Goal: Find specific page/section: Find specific page/section

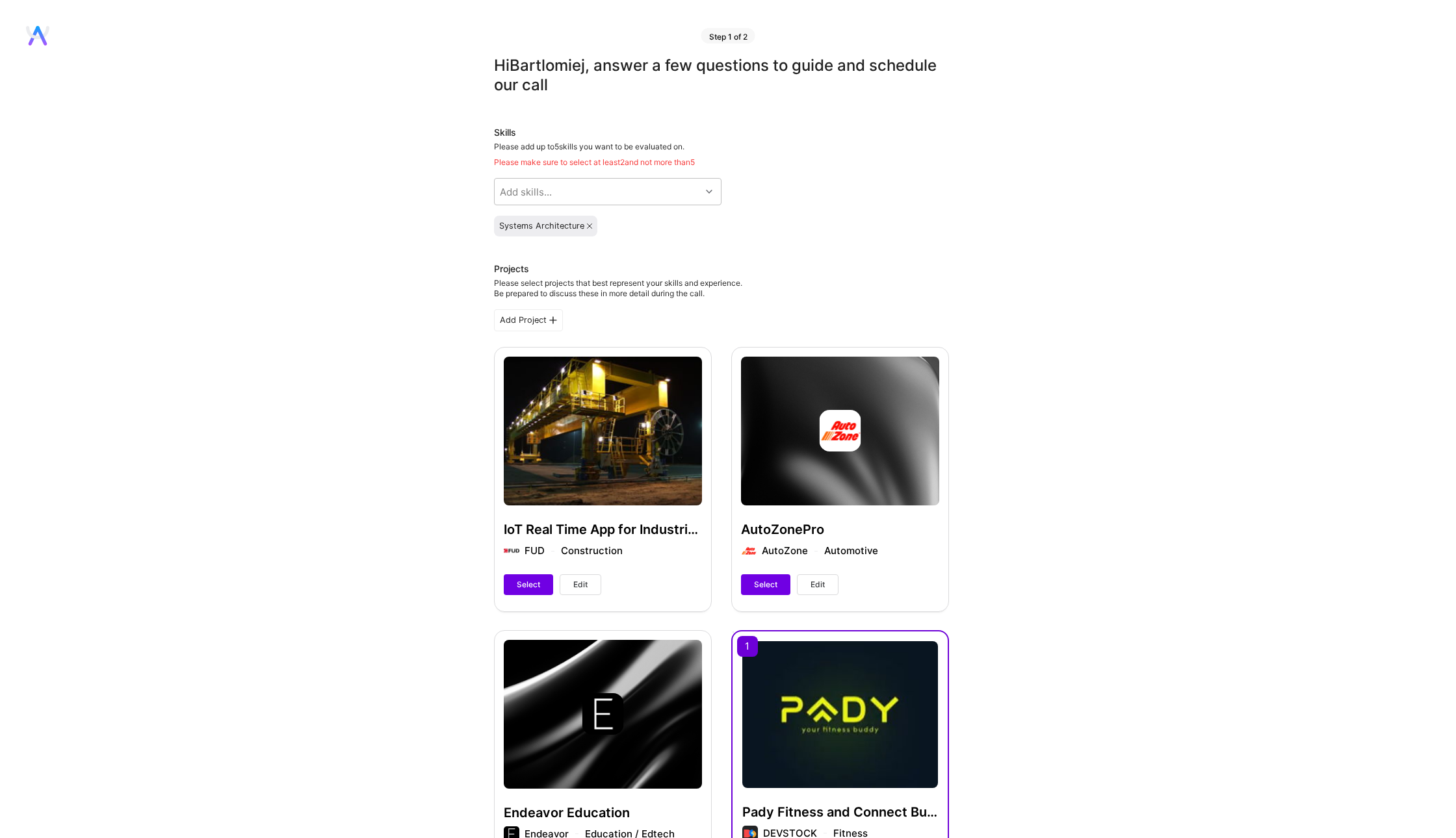
click at [39, 29] on icon at bounding box center [40, 35] width 11 height 19
click at [36, 41] on icon at bounding box center [38, 35] width 24 height 19
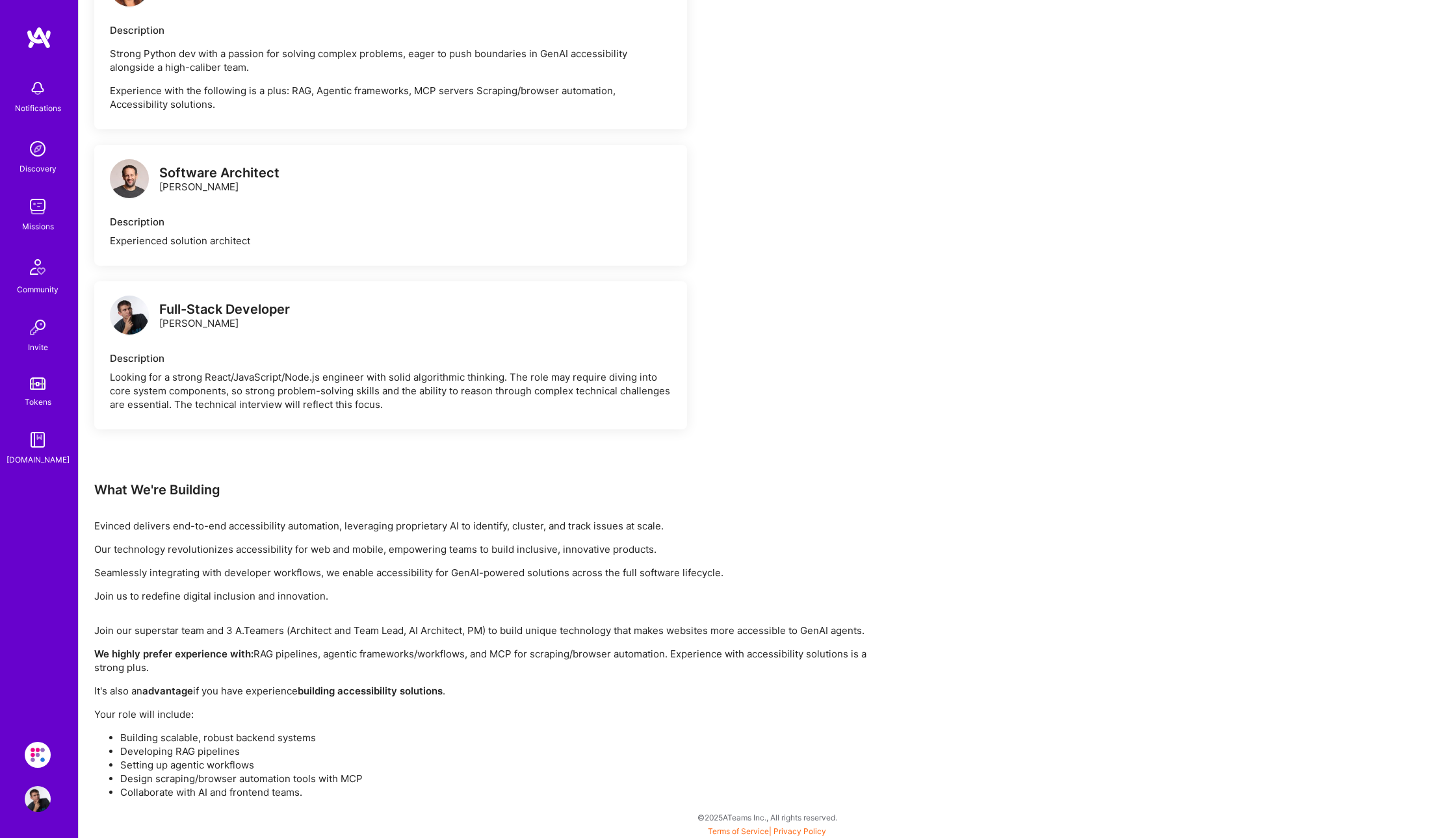
scroll to position [400, 0]
click at [38, 801] on img at bounding box center [37, 799] width 26 height 26
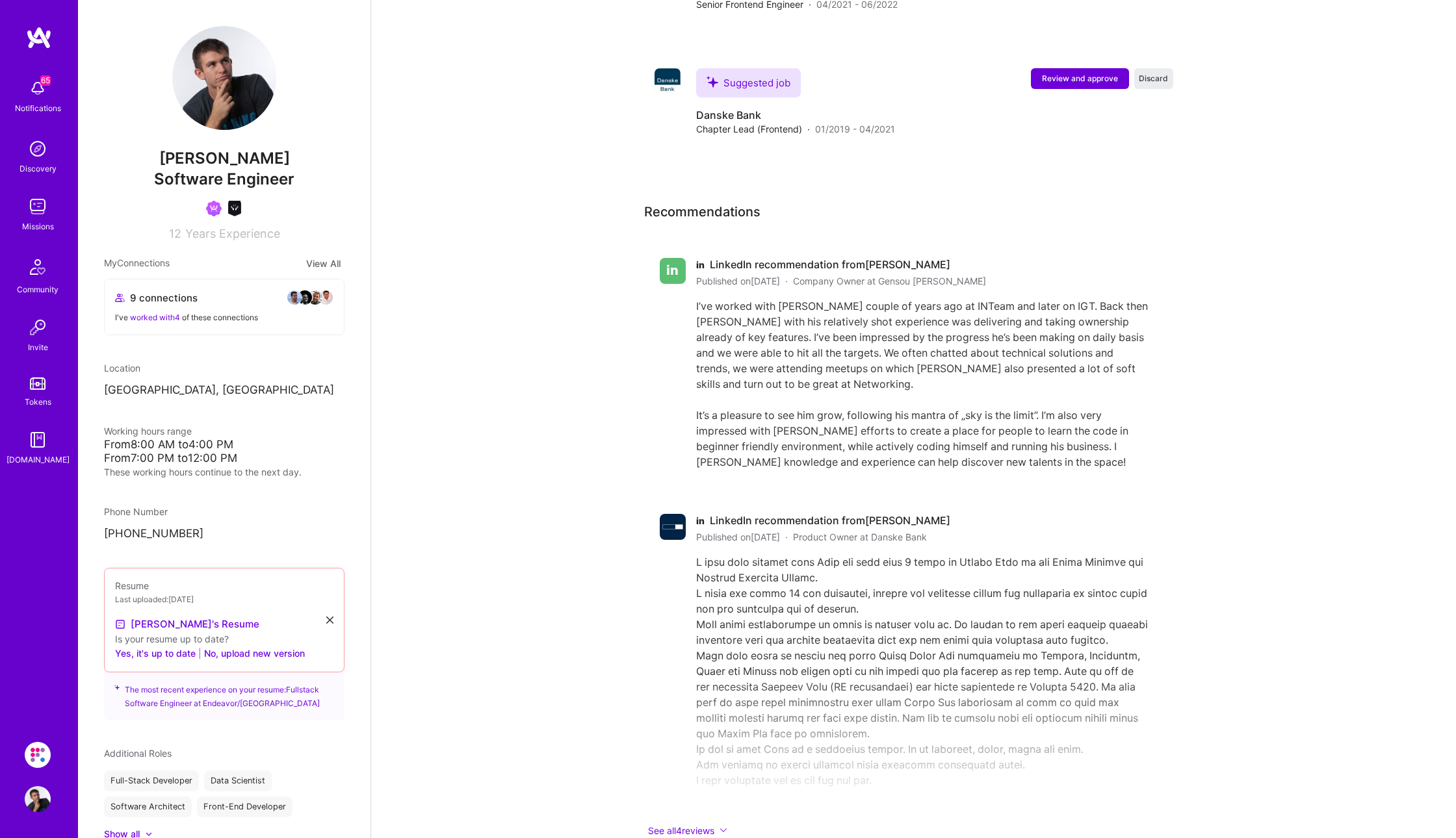
scroll to position [3894, 0]
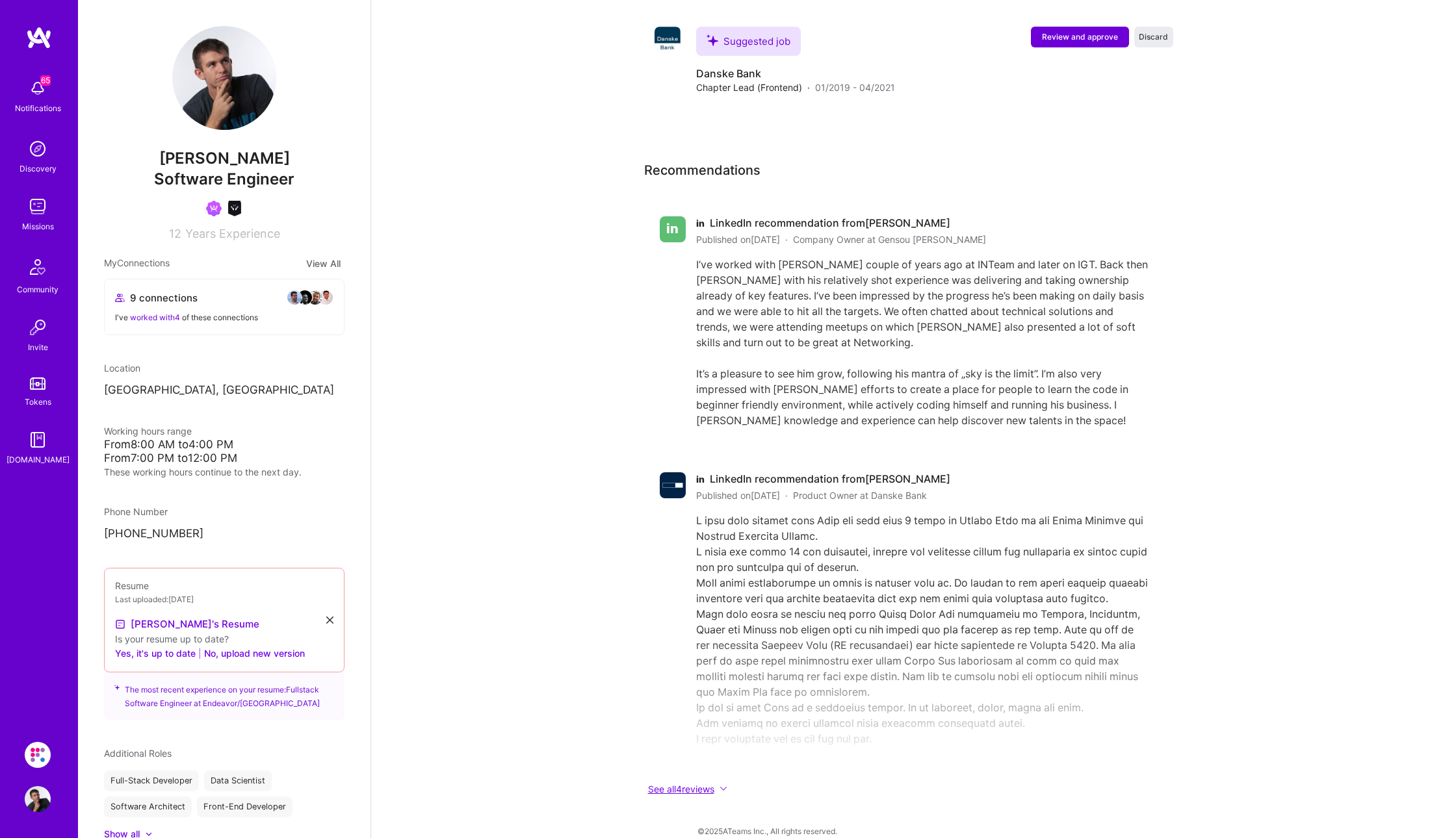
click at [703, 782] on button "See all 4 reviews" at bounding box center [904, 789] width 520 height 15
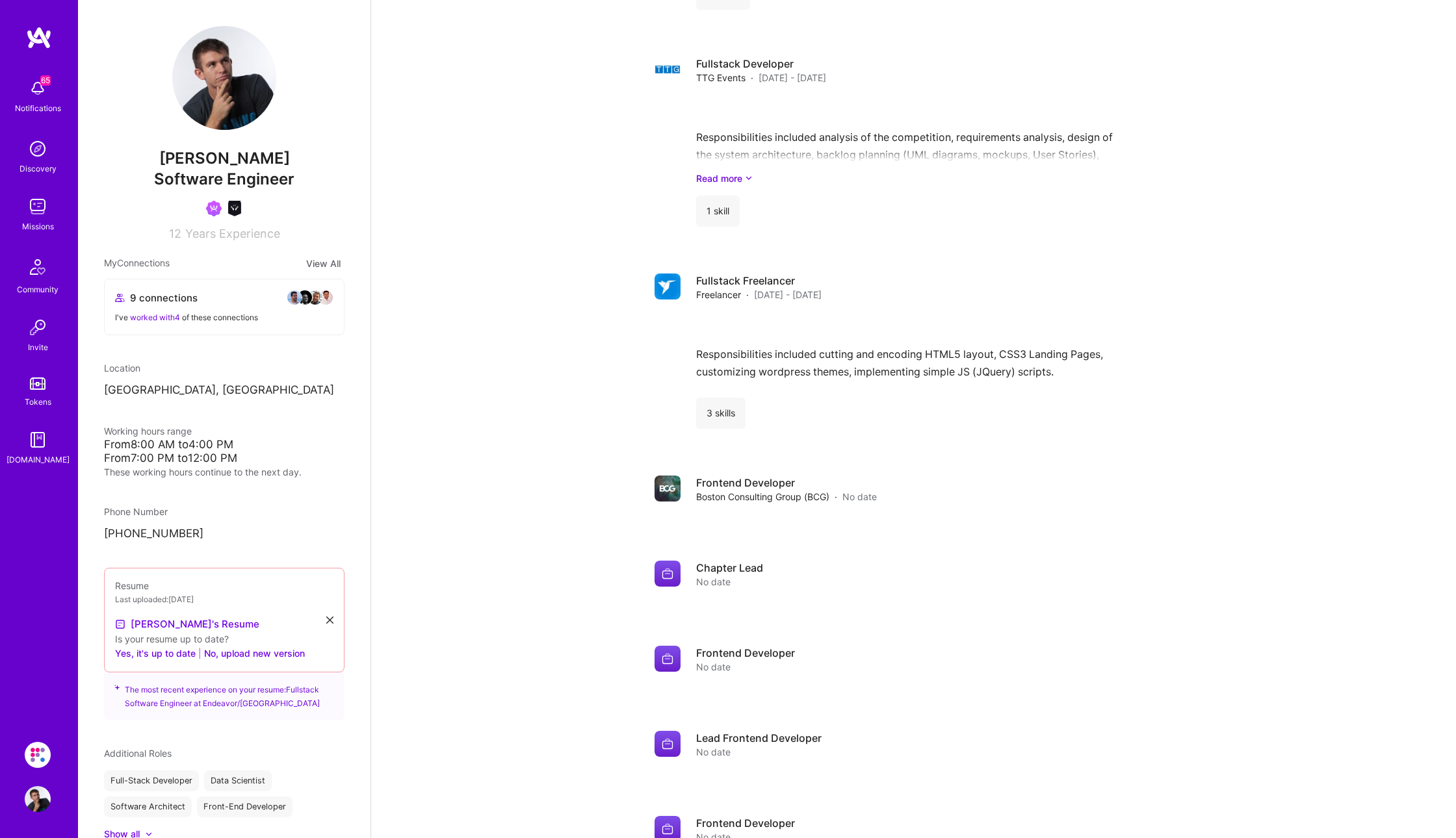
scroll to position [2545, 0]
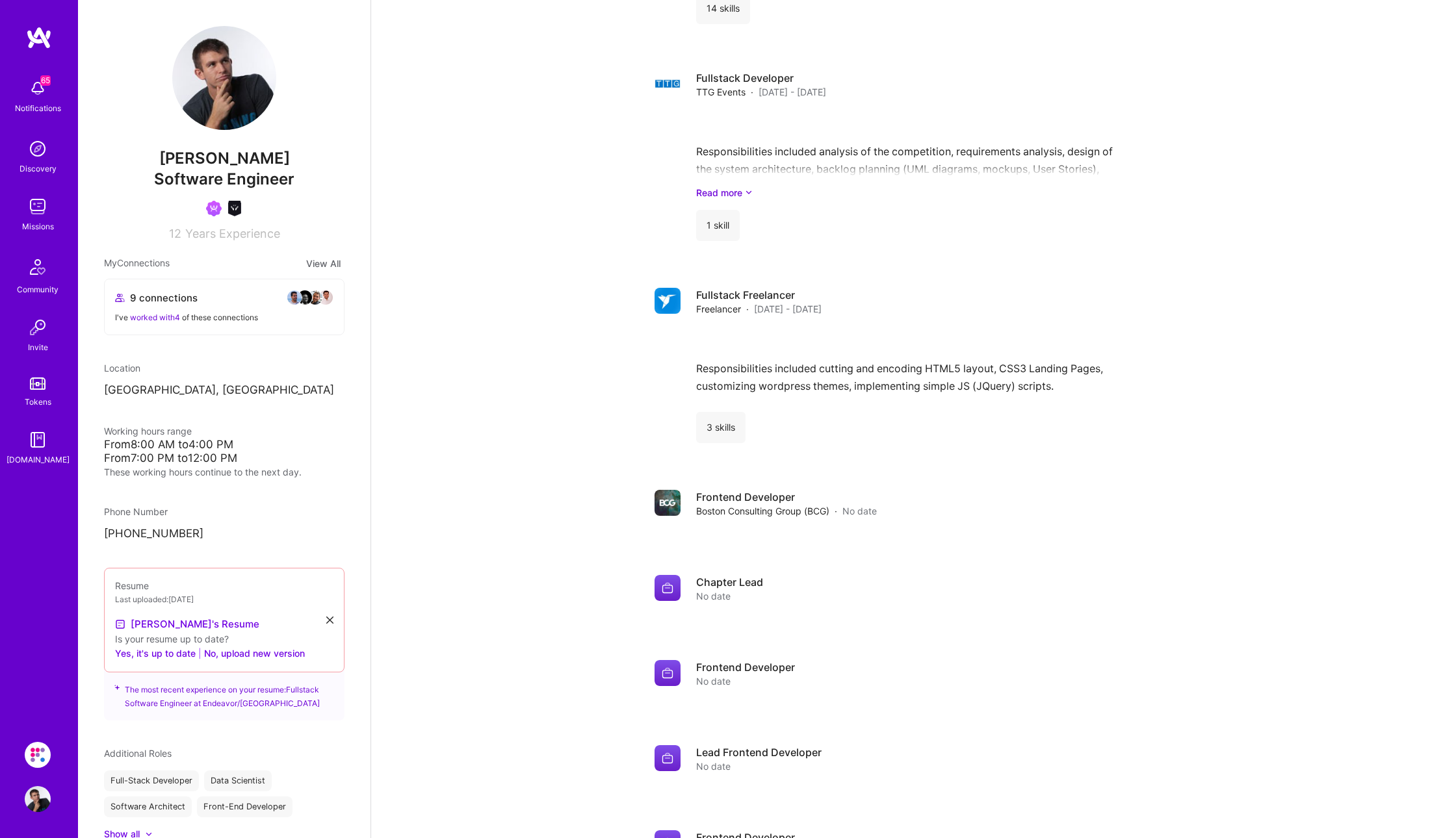
click at [37, 88] on img at bounding box center [37, 88] width 26 height 26
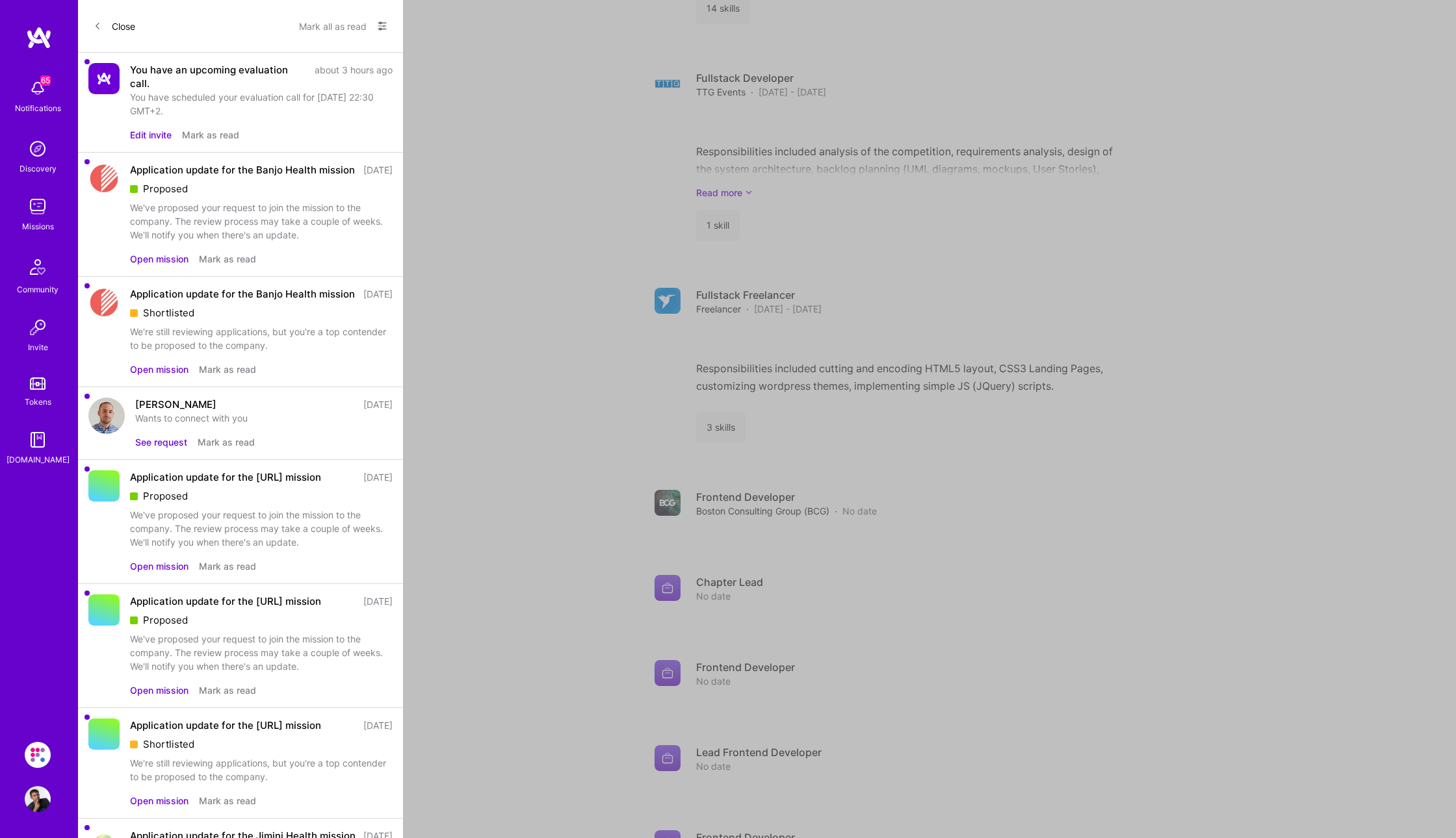
click at [101, 27] on icon at bounding box center [97, 25] width 8 height 8
